Goal: Task Accomplishment & Management: Check status

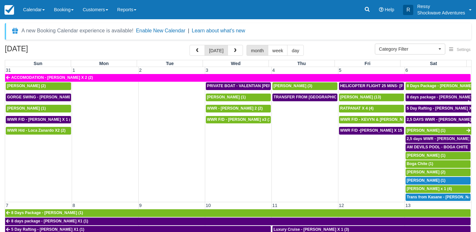
select select
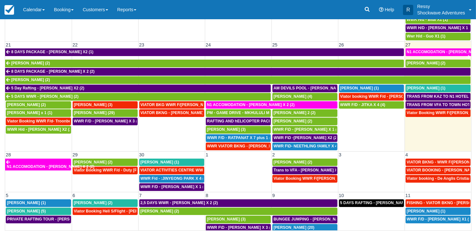
scroll to position [241, 0]
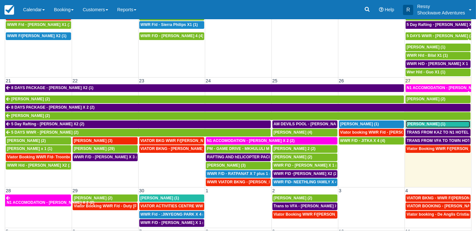
click at [417, 122] on span "[PERSON_NAME] (1)" at bounding box center [426, 124] width 39 height 4
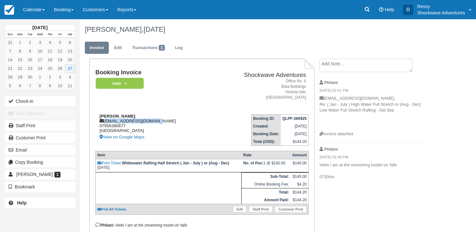
drag, startPoint x: 104, startPoint y: 121, endPoint x: 152, endPoint y: 119, distance: 48.0
click at [152, 119] on div "[PERSON_NAME] [EMAIL_ADDRESS][DOMAIN_NAME] 07956380677 [GEOGRAPHIC_DATA] View o…" at bounding box center [153, 127] width 116 height 27
drag, startPoint x: 152, startPoint y: 119, endPoint x: 163, endPoint y: 128, distance: 14.1
click at [163, 128] on div "[PERSON_NAME] [EMAIL_ADDRESS][DOMAIN_NAME] 07956380677 [GEOGRAPHIC_DATA] View o…" at bounding box center [153, 127] width 116 height 27
drag, startPoint x: 104, startPoint y: 120, endPoint x: 180, endPoint y: 119, distance: 76.4
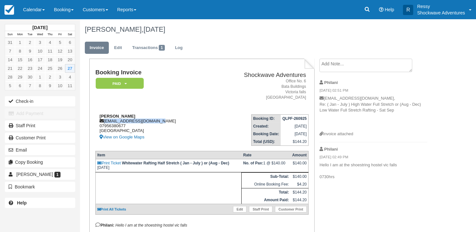
click at [180, 119] on div "Sara ahmed jointheclubuw@gmail.com 07956380677 United Kingdom View on Google Ma…" at bounding box center [153, 127] width 116 height 27
drag, startPoint x: 189, startPoint y: 79, endPoint x: 170, endPoint y: 108, distance: 34.9
click at [170, 108] on td "Booking Invoice Paid   Pending Reserved Deposit Waiting Cancelled NO LONGER COM…" at bounding box center [153, 89] width 116 height 40
drag, startPoint x: 103, startPoint y: 120, endPoint x: 124, endPoint y: 116, distance: 21.1
click at [124, 116] on div "Sara ahmed jointheclubuw@gmail.com 07956380677 United Kingdom View on Google Ma…" at bounding box center [153, 127] width 116 height 27
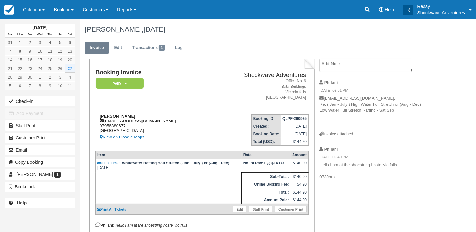
click at [146, 123] on div "Sara ahmed jointheclubuw@gmail.com 07956380677 United Kingdom View on Google Ma…" at bounding box center [153, 127] width 116 height 27
drag, startPoint x: 104, startPoint y: 121, endPoint x: 164, endPoint y: 127, distance: 60.7
click at [164, 127] on div "Sara ahmed jointheclubuw@gmail.com 07956380677 United Kingdom View on Google Ma…" at bounding box center [153, 127] width 116 height 27
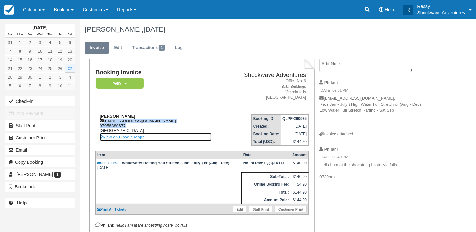
drag, startPoint x: 164, startPoint y: 127, endPoint x: 159, endPoint y: 140, distance: 14.5
click at [159, 140] on link "View on Google Maps" at bounding box center [155, 137] width 112 height 8
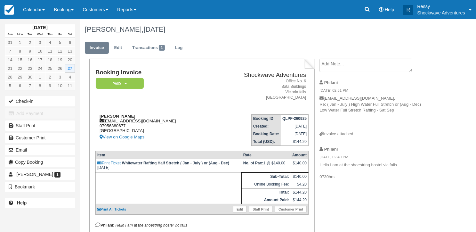
click at [180, 115] on div "Sara ahmed jointheclubuw@gmail.com 07956380677 United Kingdom View on Google Ma…" at bounding box center [153, 127] width 116 height 27
drag, startPoint x: 104, startPoint y: 121, endPoint x: 175, endPoint y: 122, distance: 71.7
click at [175, 122] on div "Sara ahmed jointheclubuw@gmail.com 07956380677 United Kingdom View on Google Ma…" at bounding box center [153, 127] width 116 height 27
copy div "jointheclubuw@gmail.com"
